Goal: Task Accomplishment & Management: Complete application form

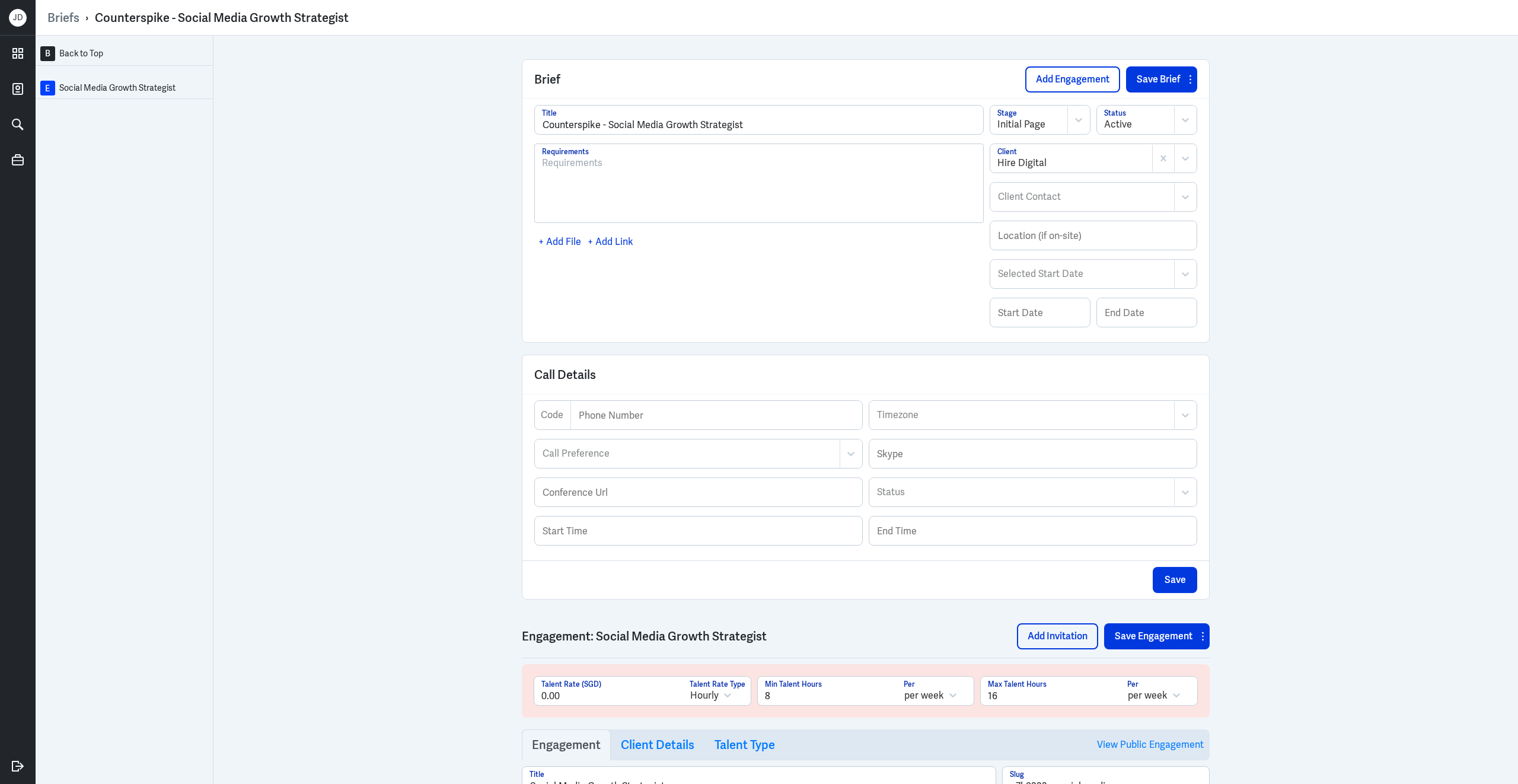
scroll to position [432, 0]
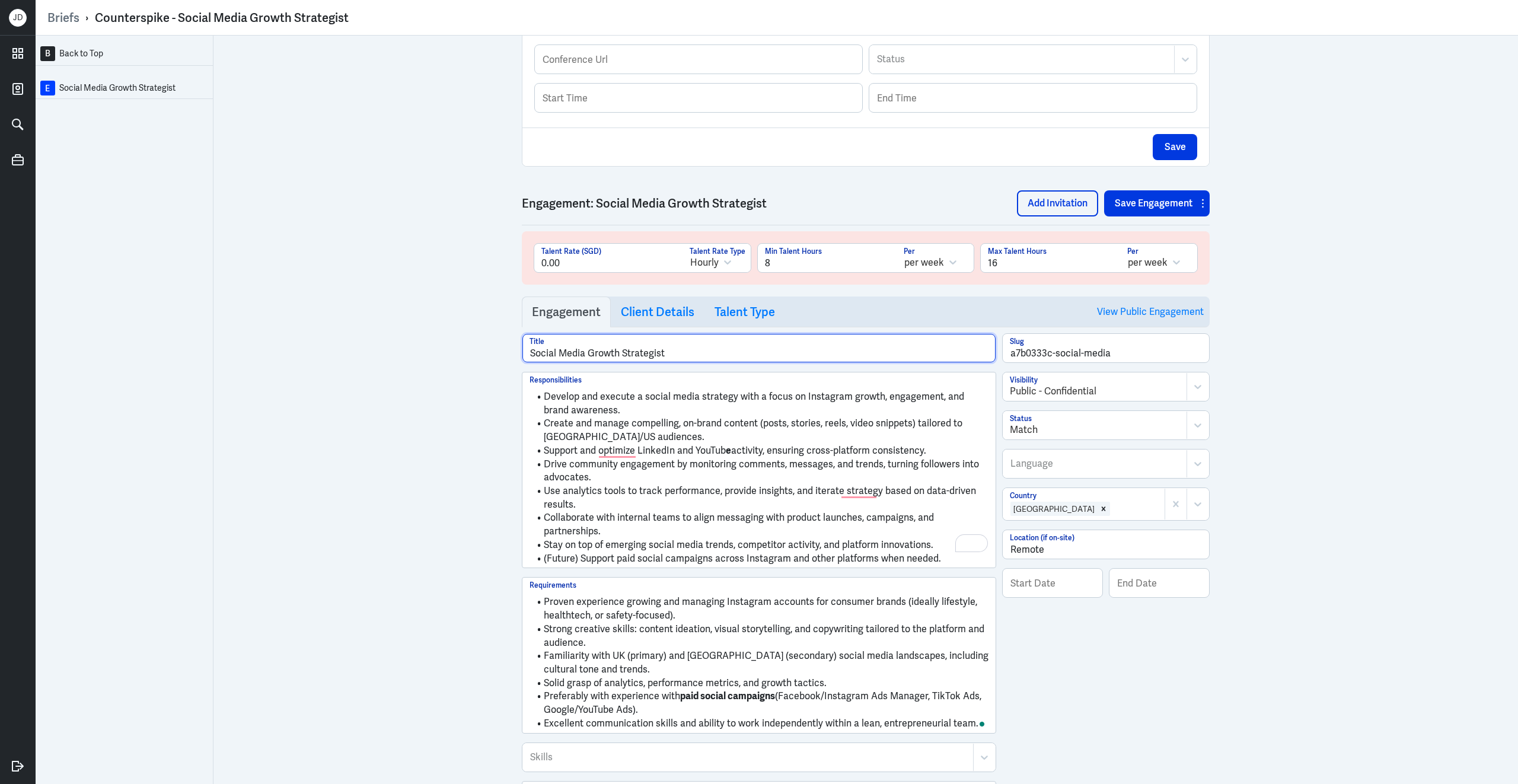
drag, startPoint x: 588, startPoint y: 359, endPoint x: 622, endPoint y: 359, distance: 34.0
click at [622, 359] on input "Social Media Growth Strategist" at bounding box center [759, 348] width 474 height 28
type input "Social Media Strategist"
click at [668, 318] on h3 "Client Details" at bounding box center [657, 312] width 73 height 15
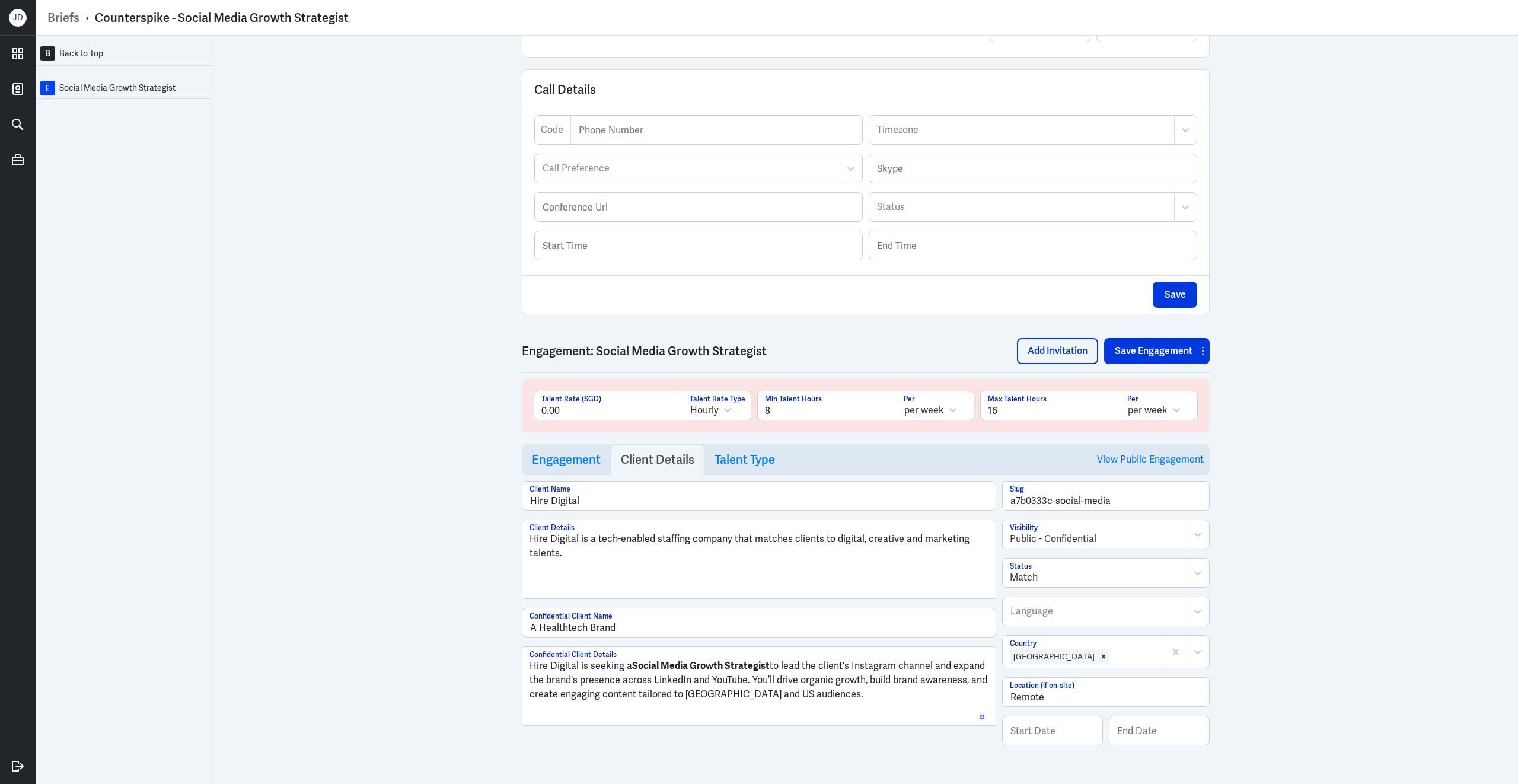
scroll to position [361, 0]
drag, startPoint x: 689, startPoint y: 664, endPoint x: 720, endPoint y: 661, distance: 31.1
click at [720, 661] on strong "Social Media Growth Strategist" at bounding box center [701, 665] width 137 height 13
drag, startPoint x: 692, startPoint y: 663, endPoint x: 725, endPoint y: 662, distance: 33.0
click at [725, 662] on strong "Social Media Growth Strategist" at bounding box center [701, 665] width 137 height 13
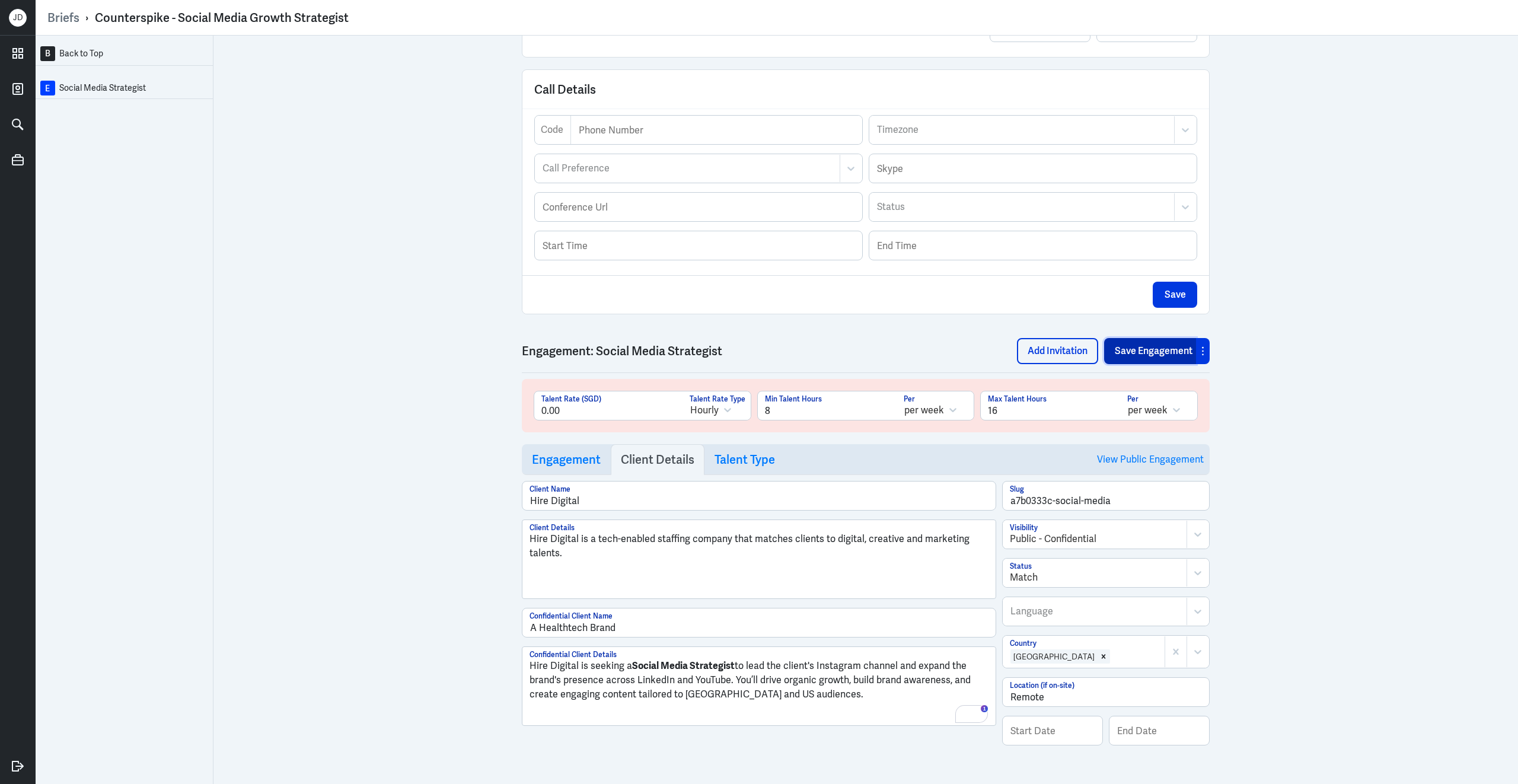
click at [1157, 349] on button "Save Engagement" at bounding box center [1150, 351] width 92 height 26
click at [577, 462] on h3 "Engagement" at bounding box center [566, 459] width 69 height 15
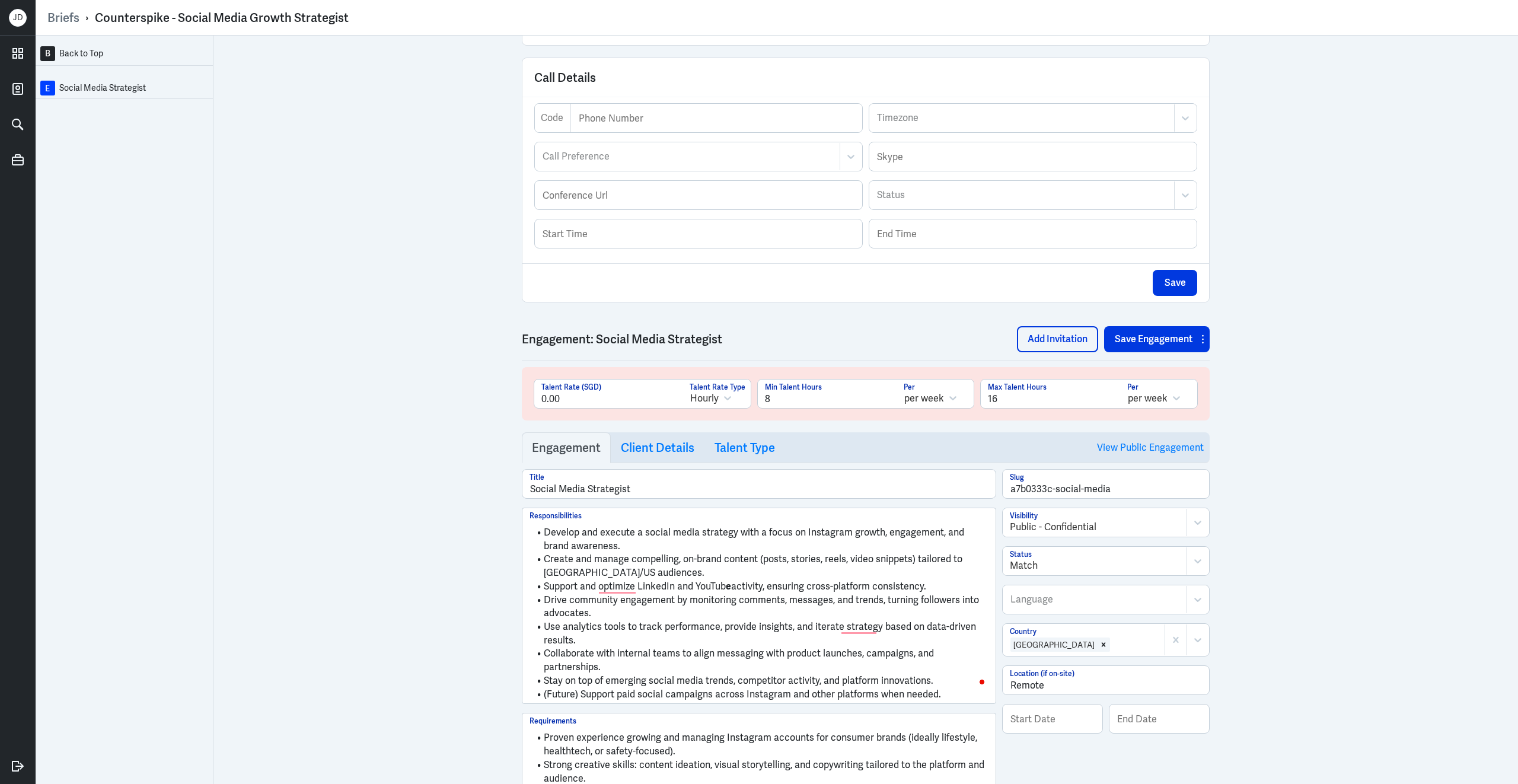
scroll to position [437, 0]
click at [1162, 346] on button "Save Engagement" at bounding box center [1150, 339] width 92 height 26
click at [1142, 448] on link "View Public Engagement" at bounding box center [1151, 447] width 107 height 30
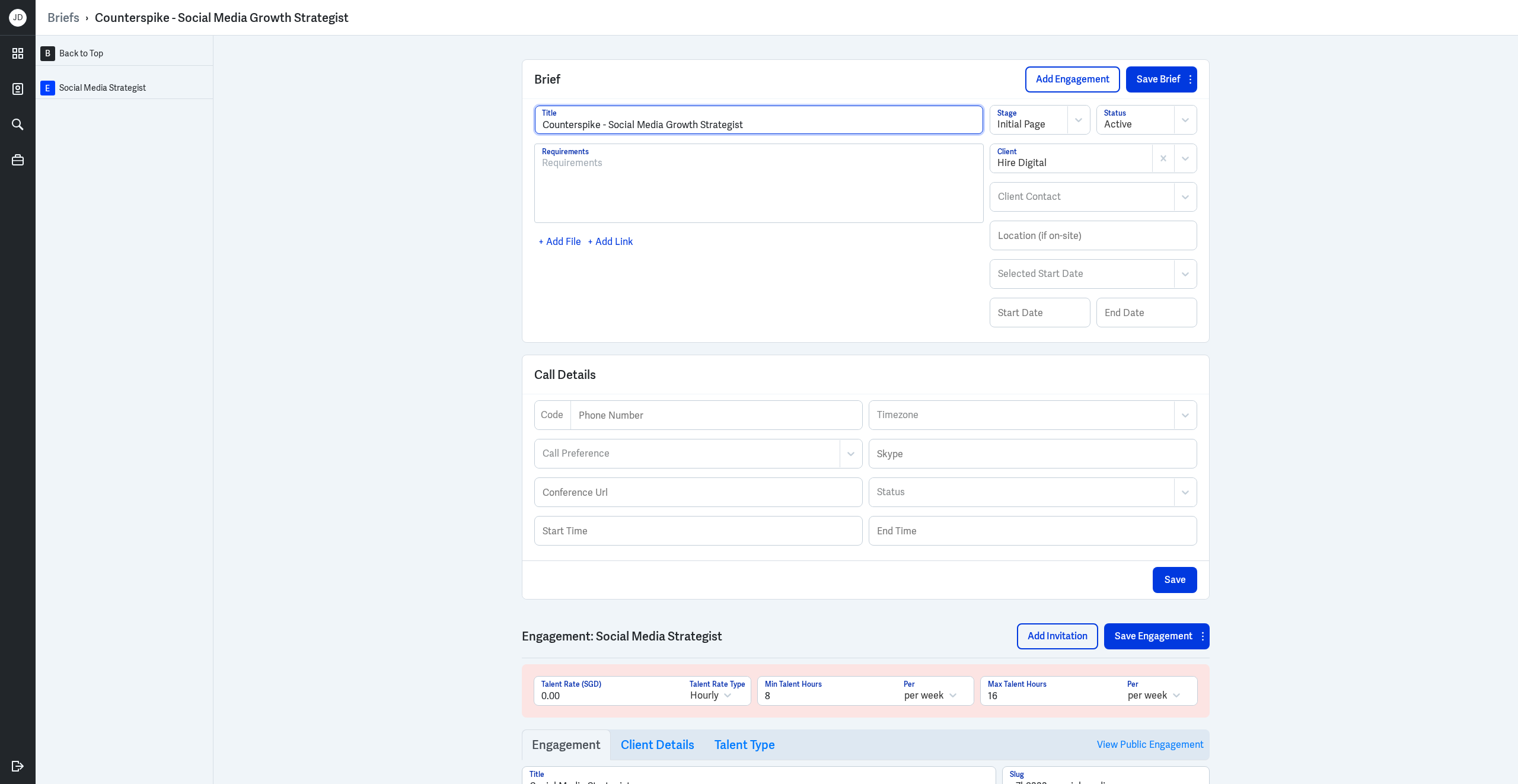
drag, startPoint x: 740, startPoint y: 125, endPoint x: 524, endPoint y: 121, distance: 216.0
click at [524, 121] on div "Counterspike - Social Media Growth Strategist Title Requirements + Add File + A…" at bounding box center [865, 220] width 687 height 243
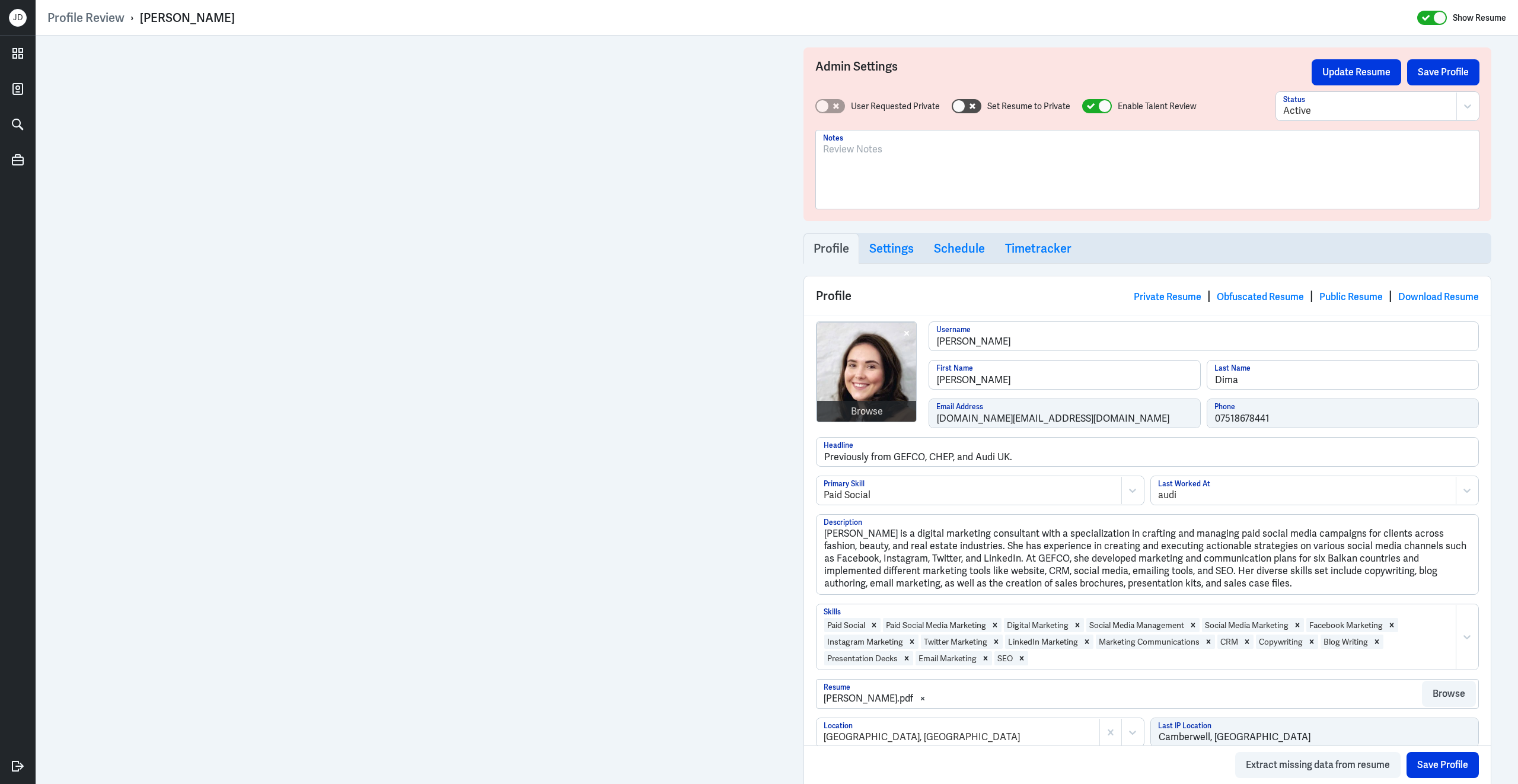
scroll to position [1731, 0]
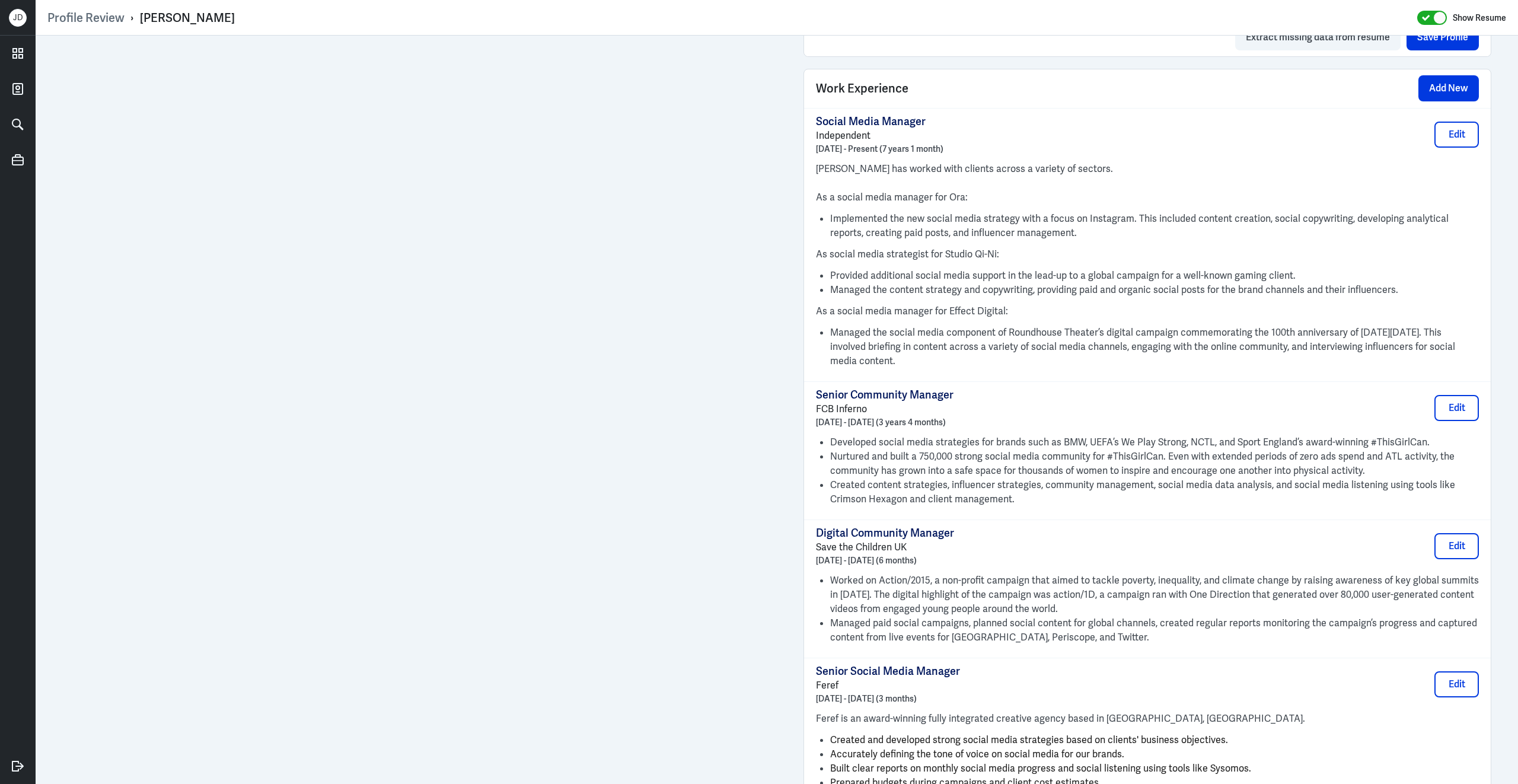
scroll to position [846, 0]
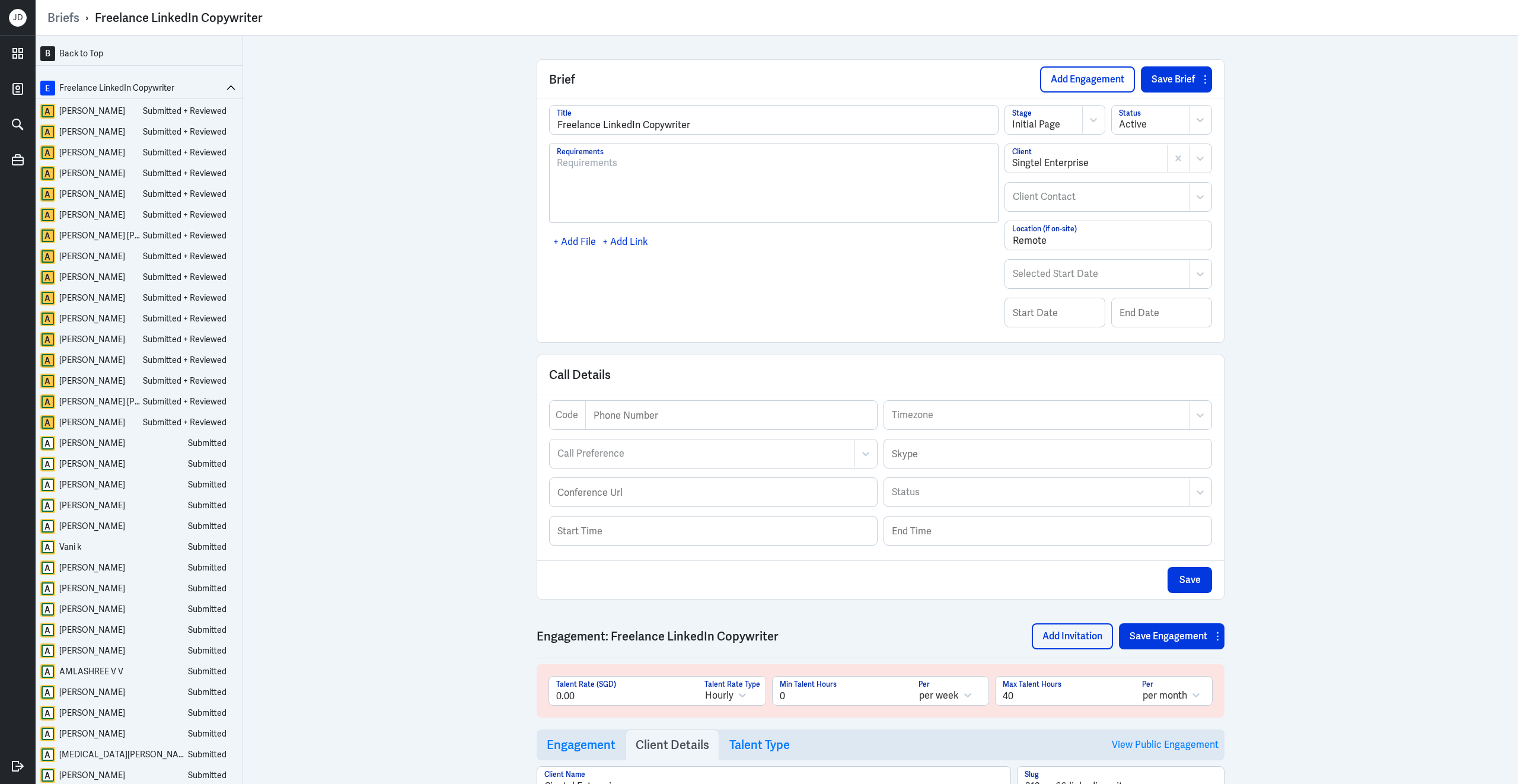
scroll to position [355, 0]
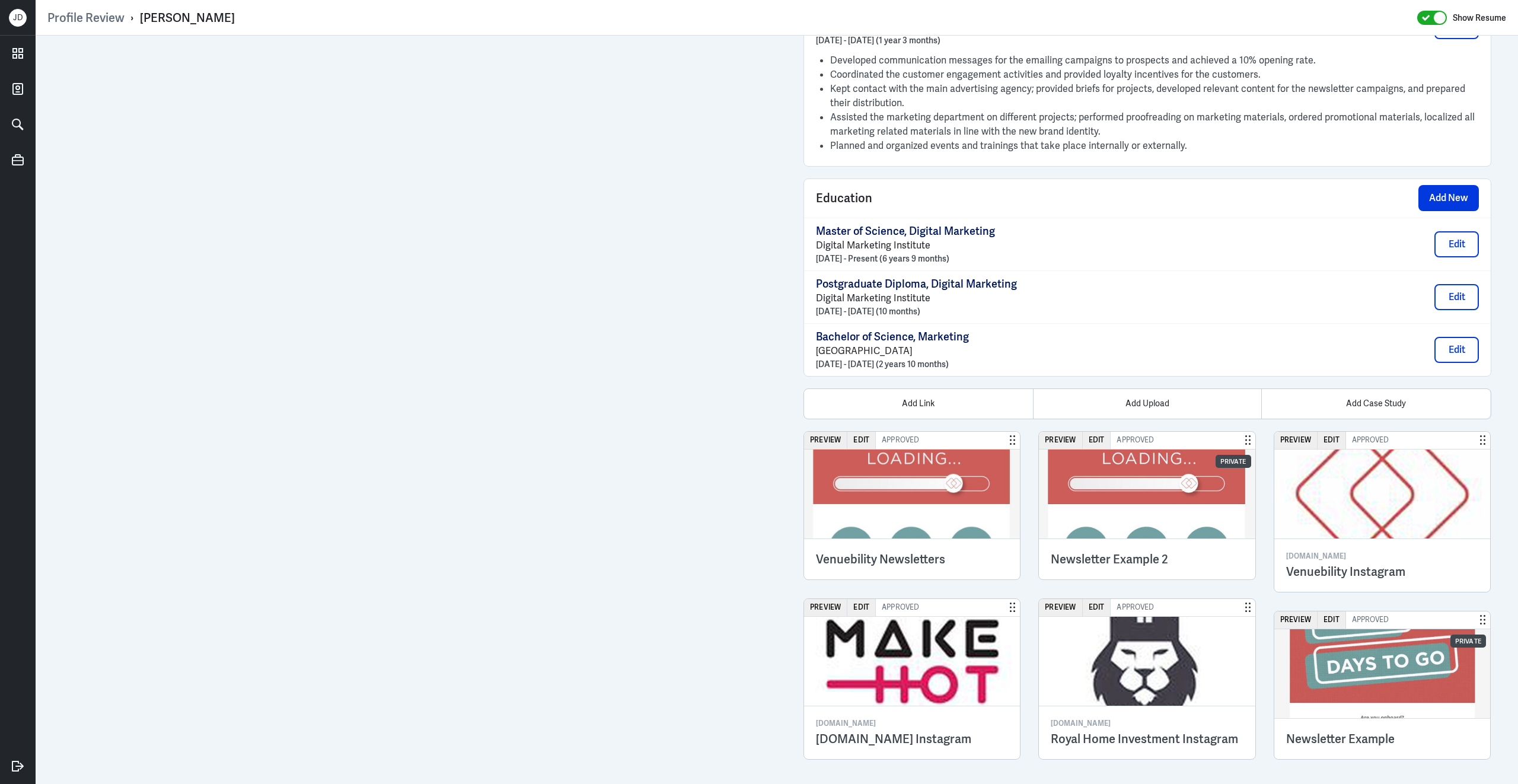
scroll to position [1731, 0]
